Goal: Task Accomplishment & Management: Manage account settings

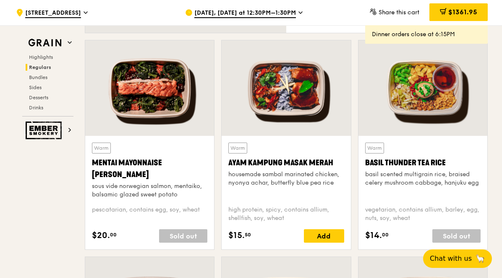
scroll to position [734, 0]
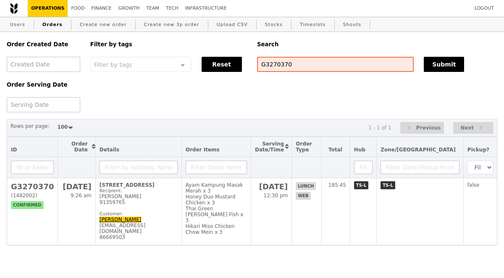
select select "100"
click at [283, 68] on input "G3270370" at bounding box center [335, 64] width 157 height 15
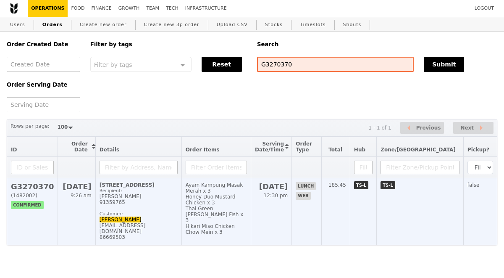
click at [37, 187] on h2 "G3270370" at bounding box center [32, 186] width 43 height 9
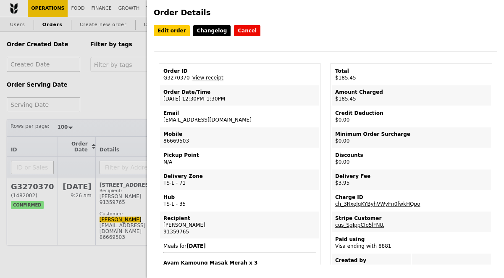
click at [212, 77] on link "View receipt" at bounding box center [207, 78] width 31 height 6
click at [170, 35] on link "Edit order" at bounding box center [172, 30] width 36 height 11
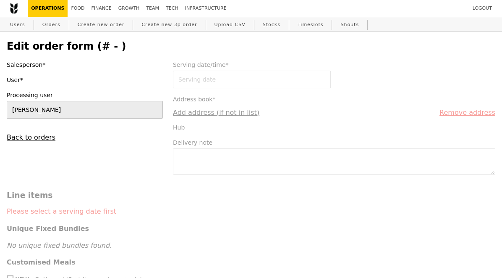
type input "20 Aug 2025"
type textarea "*Call Hui Ni 86669503, please deliver before 1pm."
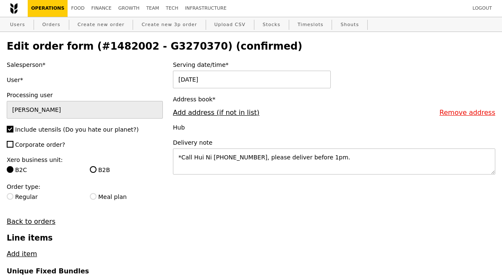
type input "Update"
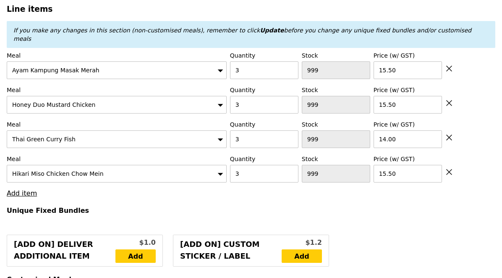
scroll to position [338, 0]
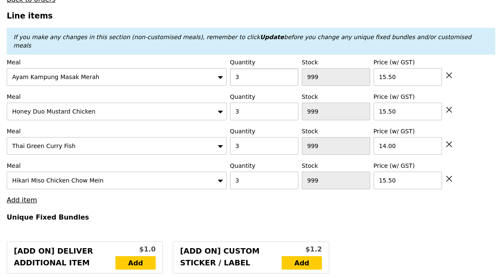
click at [255, 68] on input "3" at bounding box center [264, 77] width 68 height 18
type input "8"
click at [253, 103] on input "3" at bounding box center [264, 112] width 68 height 18
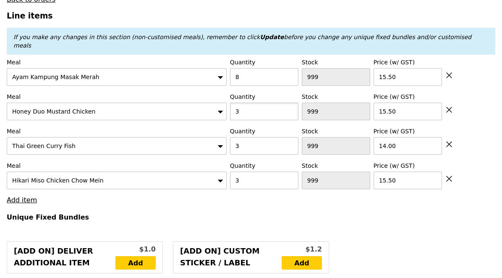
type input "8"
type input "Loading..."
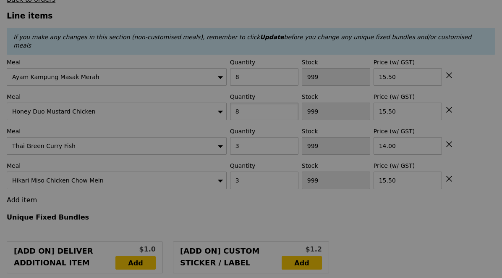
type input "8"
click at [250, 129] on icon at bounding box center [251, 139] width 21 height 21
type input "0.00"
type input "2.95"
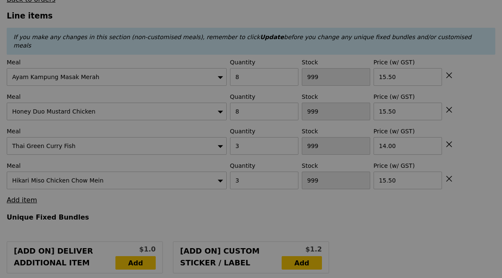
type input "Update"
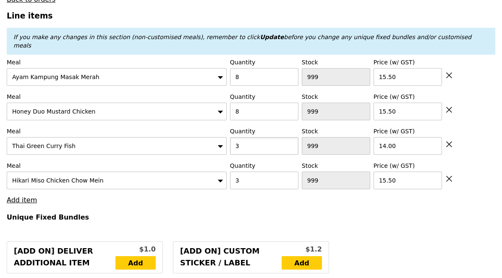
click at [250, 137] on input "3" at bounding box center [264, 146] width 68 height 18
type input "8"
click at [243, 171] on input "3" at bounding box center [264, 180] width 68 height 18
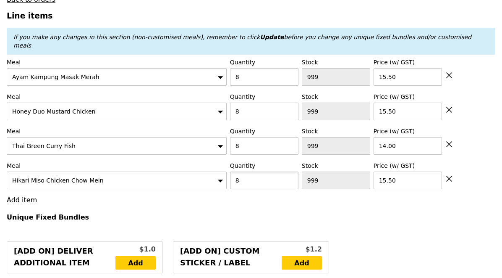
type input "8"
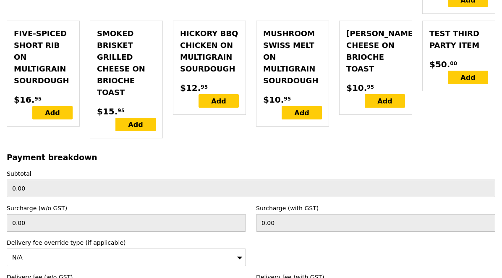
scroll to position [2773, 0]
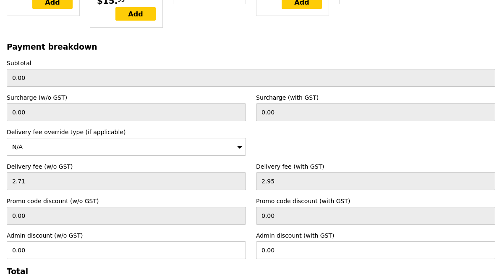
type input "Loading..."
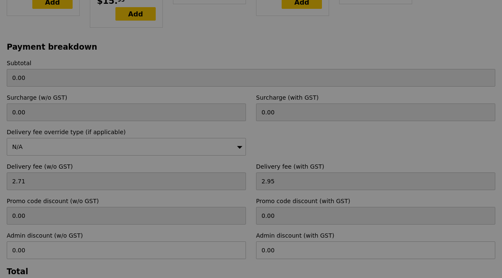
type input "484.00"
type input "486.95"
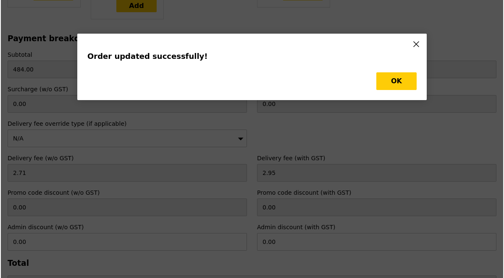
scroll to position [0, 0]
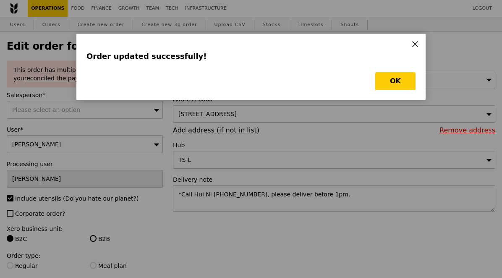
type input "Update"
type input "475"
type input "393"
type input "461"
type input "473"
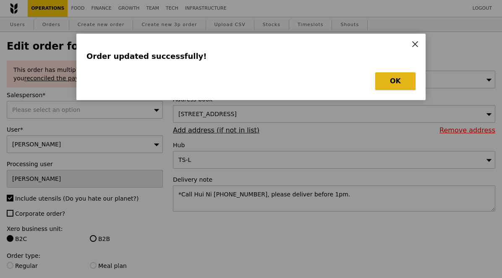
click at [403, 85] on button "OK" at bounding box center [396, 81] width 40 height 18
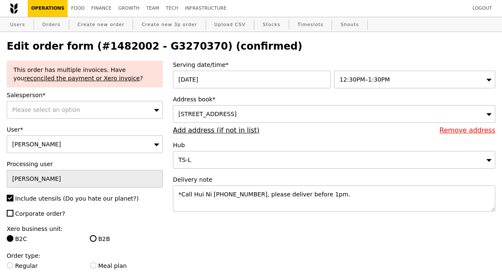
select select "100"
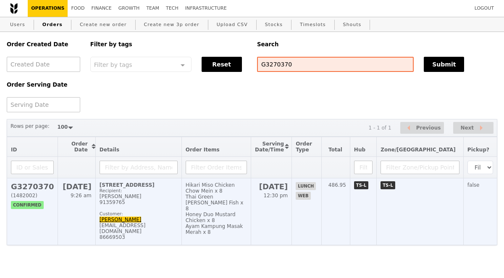
click at [32, 187] on h2 "G3270370" at bounding box center [32, 186] width 43 height 9
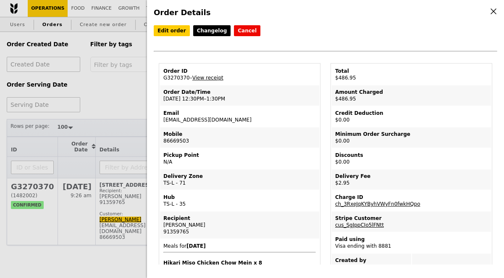
click at [188, 122] on td "Email huini@tak.com.sg" at bounding box center [239, 116] width 159 height 20
copy td "huini@tak.com.sg"
click at [118, 219] on div "Order Details Edit order Changelog Cancel Order ID G3270370 – View receipt Orde…" at bounding box center [252, 139] width 504 height 278
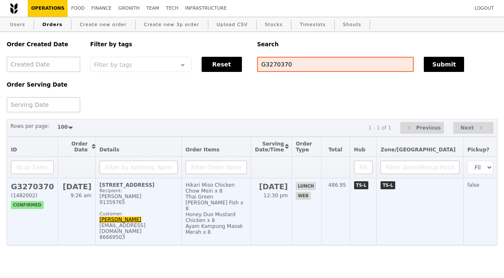
copy link "Hui Ni"
drag, startPoint x: 92, startPoint y: 221, endPoint x: 114, endPoint y: 221, distance: 22.3
click at [115, 221] on td "200 Braddell Road, #05-51 Recipient: Laraine 91359765 Customer: Hui Ni huini@ta…" at bounding box center [138, 211] width 86 height 67
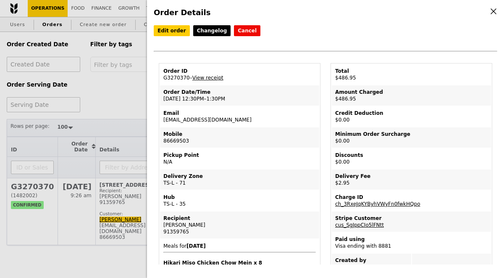
click at [177, 79] on td "Order ID G3270370 – View receipt" at bounding box center [239, 74] width 159 height 20
copy td "G3270370"
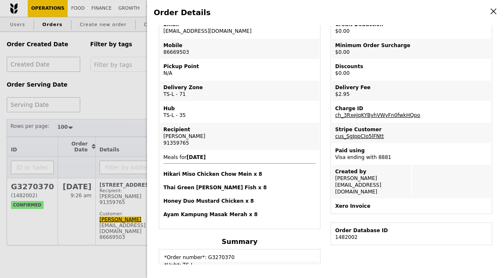
scroll to position [105, 0]
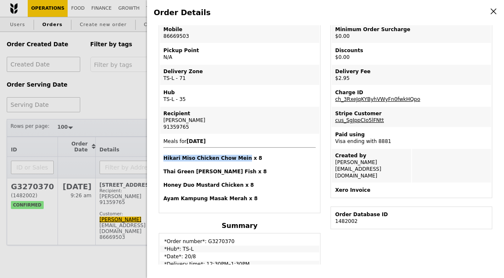
drag, startPoint x: 164, startPoint y: 158, endPoint x: 242, endPoint y: 160, distance: 77.8
click at [242, 160] on h4 "Hikari Miso Chicken Chow Mein x 8" at bounding box center [239, 158] width 153 height 7
copy h4 "Hikari Miso Chicken Chow Mein"
drag, startPoint x: 163, startPoint y: 172, endPoint x: 216, endPoint y: 174, distance: 53.8
click at [217, 174] on td "Meals for 2025-8-20 Hikari Miso Chicken Chow Mein x 8 Thai Green Curry Fish x 8…" at bounding box center [239, 172] width 159 height 77
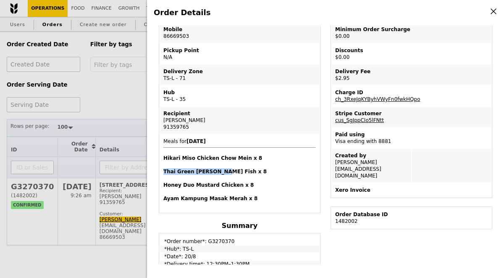
copy h4 "Thai Green Curry Fish"
drag, startPoint x: 164, startPoint y: 186, endPoint x: 234, endPoint y: 185, distance: 70.2
click at [234, 185] on h4 "Honey Duo Mustard Chicken x 8" at bounding box center [239, 184] width 153 height 7
copy h4 "Honey Duo Mustard Chicken"
drag, startPoint x: 164, startPoint y: 198, endPoint x: 237, endPoint y: 199, distance: 73.1
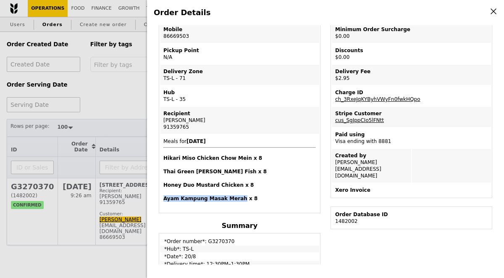
click at [237, 199] on h4 "Ayam Kampung Masak Merah x 8" at bounding box center [239, 198] width 153 height 7
copy h4 "Ayam Kampung Masak Merah"
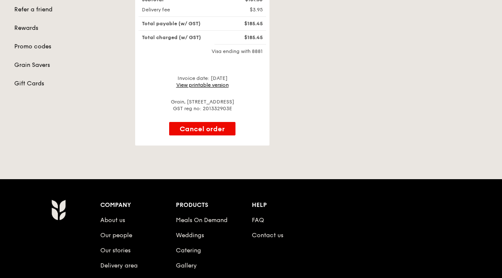
scroll to position [166, 0]
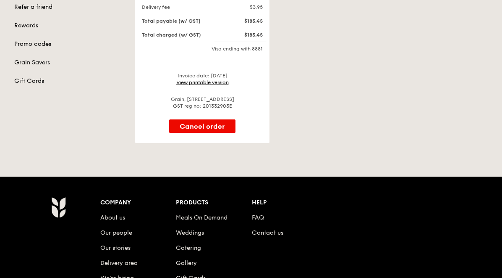
click at [211, 82] on link "View printable version" at bounding box center [202, 82] width 53 height 6
